Goal: Task Accomplishment & Management: Complete application form

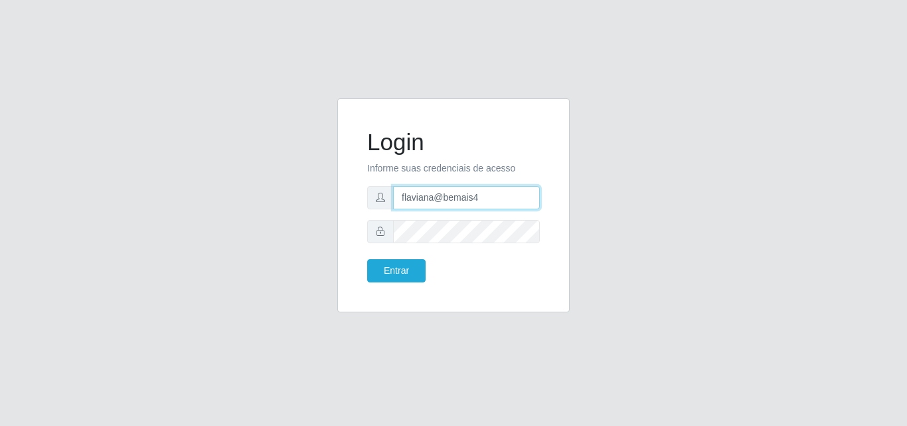
drag, startPoint x: 480, startPoint y: 197, endPoint x: 444, endPoint y: 201, distance: 35.4
click at [444, 201] on input "flaviana@bemais4" at bounding box center [466, 197] width 147 height 23
type input "flaviana@b3ruas"
click at [367, 259] on button "Entrar" at bounding box center [396, 270] width 58 height 23
click at [385, 246] on form "Login Informe suas credenciais de acesso flaviana@b3ruas Entrar" at bounding box center [453, 205] width 173 height 154
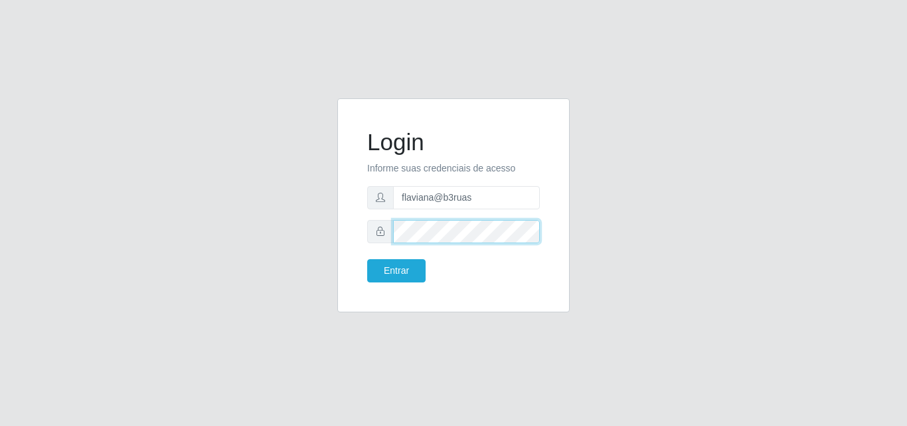
click at [367, 259] on button "Entrar" at bounding box center [396, 270] width 58 height 23
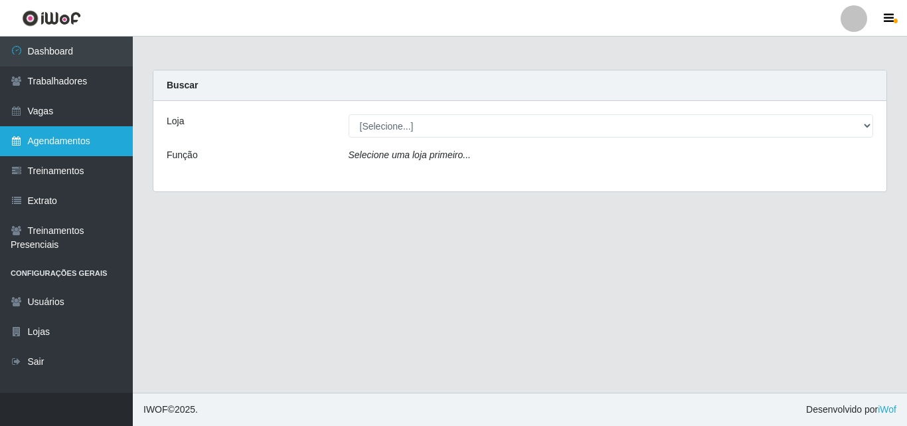
click at [33, 142] on link "Agendamentos" at bounding box center [66, 141] width 133 height 30
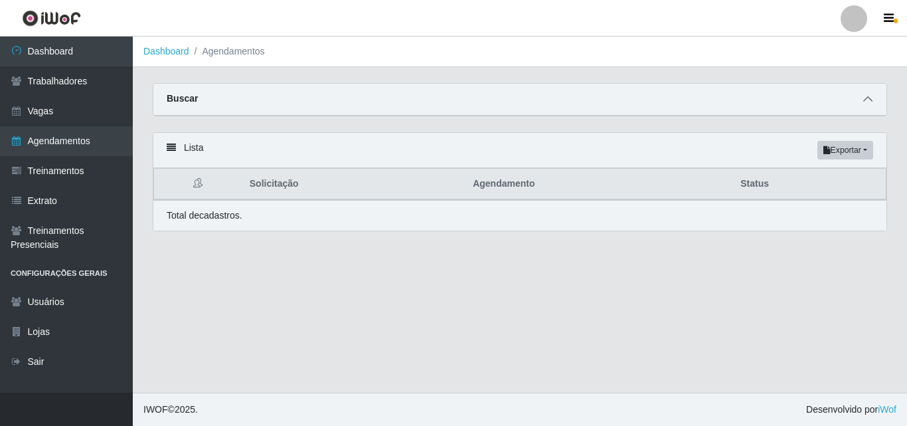
click at [872, 100] on icon at bounding box center [867, 98] width 9 height 9
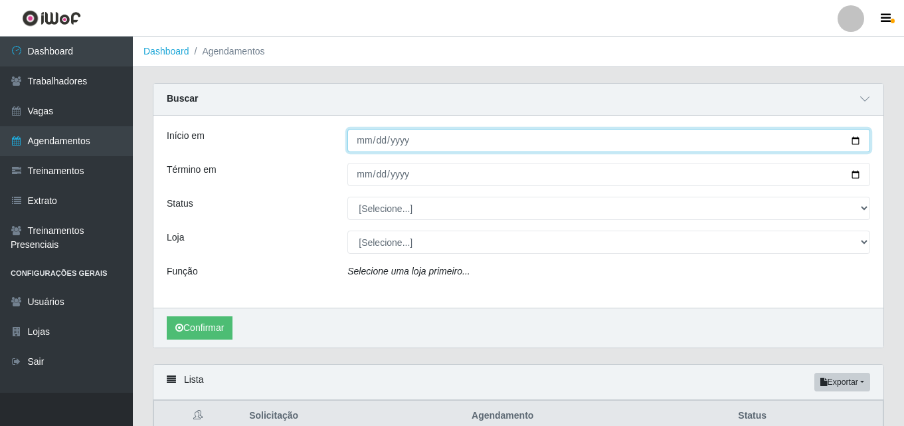
click at [363, 143] on input "Início em" at bounding box center [608, 140] width 523 height 23
type input "[DATE]"
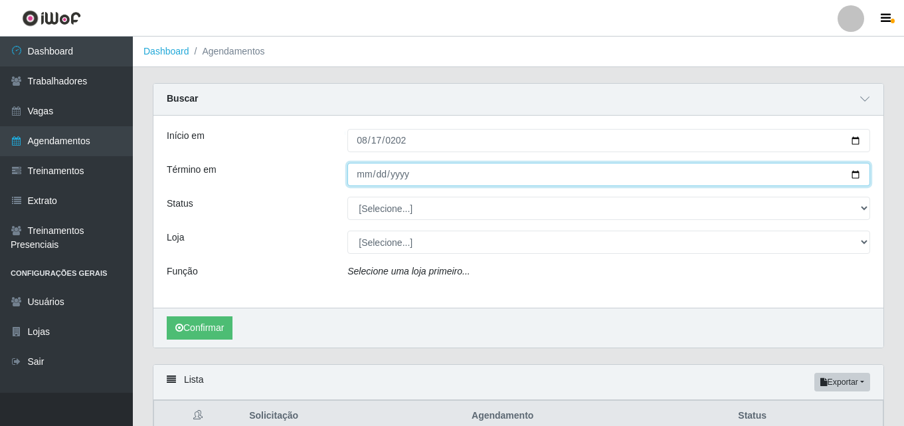
click at [361, 174] on input "Término em" at bounding box center [608, 174] width 523 height 23
type input "[DATE]"
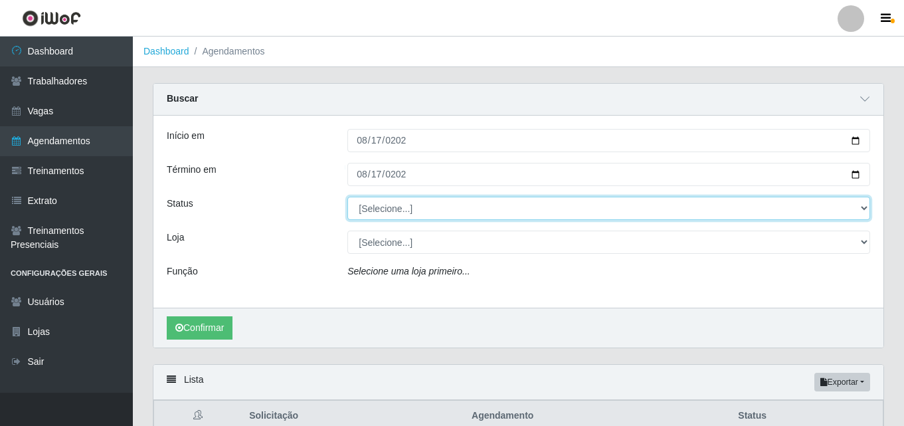
click at [404, 211] on select "[Selecione...] AGENDADO AGUARDANDO LIBERAR EM ANDAMENTO EM REVISÃO FINALIZADO C…" at bounding box center [608, 208] width 523 height 23
select select "AGENDADO"
click at [347, 197] on select "[Selecione...] AGENDADO AGUARDANDO LIBERAR EM ANDAMENTO EM REVISÃO FINALIZADO C…" at bounding box center [608, 208] width 523 height 23
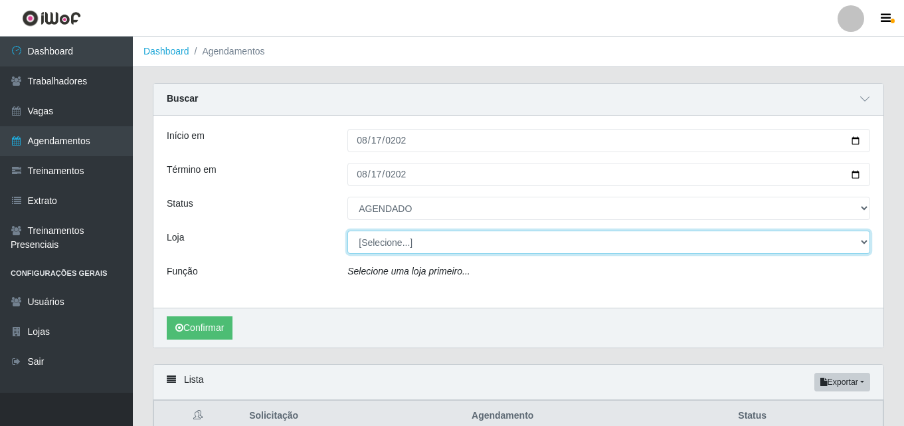
click at [389, 244] on select "[Selecione...] Bemais Supermercados - [GEOGRAPHIC_DATA]" at bounding box center [608, 241] width 523 height 23
select select "249"
click at [347, 231] on select "[Selecione...] Bemais Supermercados - [GEOGRAPHIC_DATA]" at bounding box center [608, 241] width 523 height 23
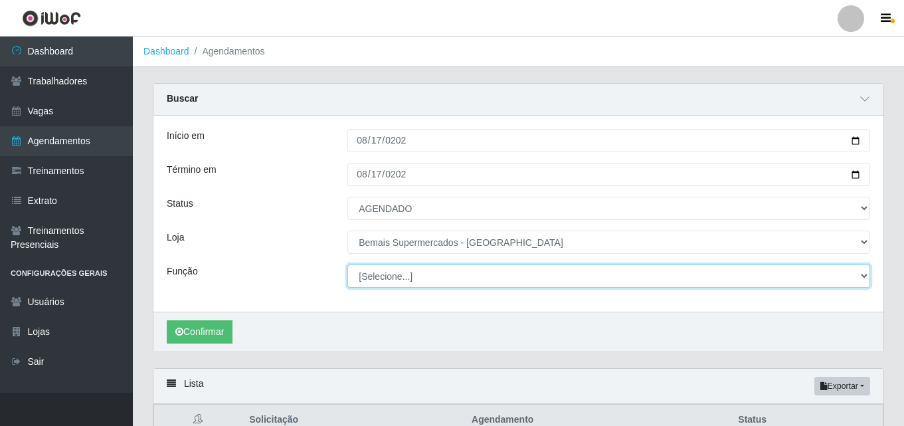
drag, startPoint x: 389, startPoint y: 252, endPoint x: 391, endPoint y: 279, distance: 27.3
click at [391, 279] on select "[Selecione...] ASG ASG + ASG ++ Auxiliar de Depósito Auxiliar de Depósito + Aux…" at bounding box center [608, 275] width 523 height 23
select select "82"
click at [347, 265] on select "[Selecione...] ASG ASG + ASG ++ Auxiliar de Depósito Auxiliar de Depósito + Aux…" at bounding box center [608, 275] width 523 height 23
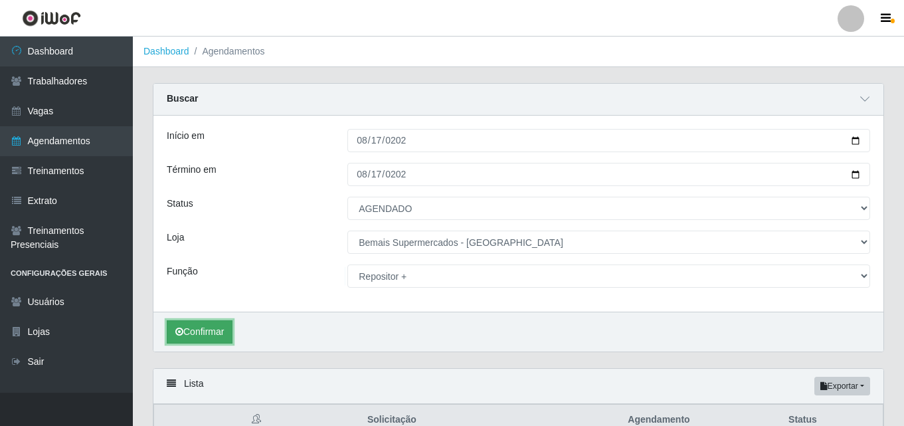
click at [209, 335] on button "Confirmar" at bounding box center [200, 331] width 66 height 23
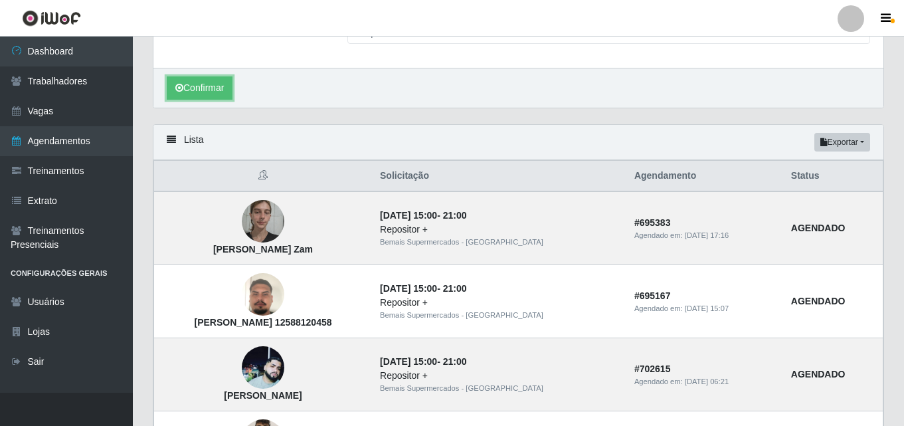
scroll to position [207, 0]
